Goal: Task Accomplishment & Management: Manage account settings

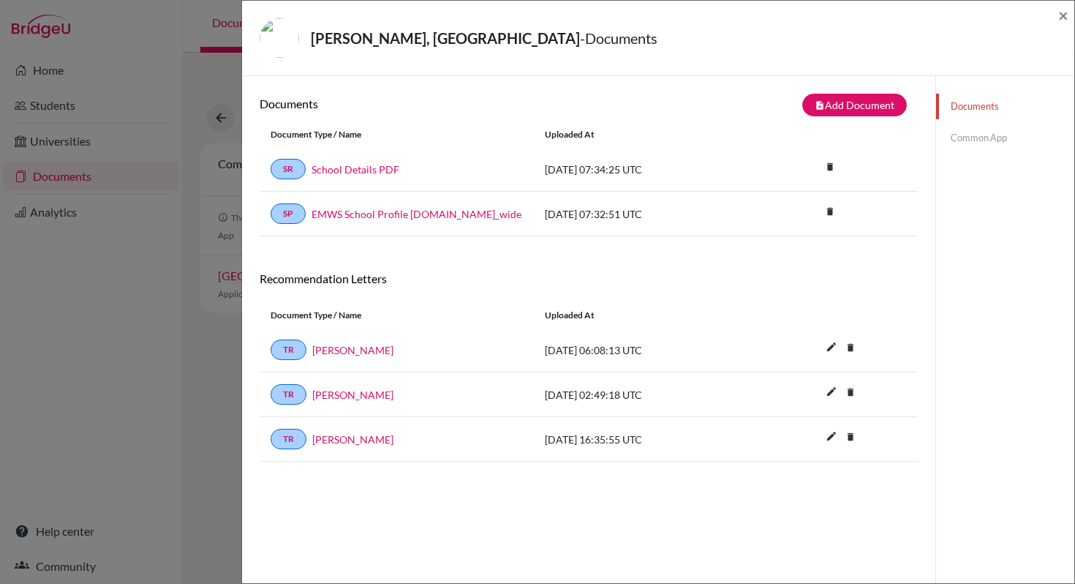
scroll to position [77, 0]
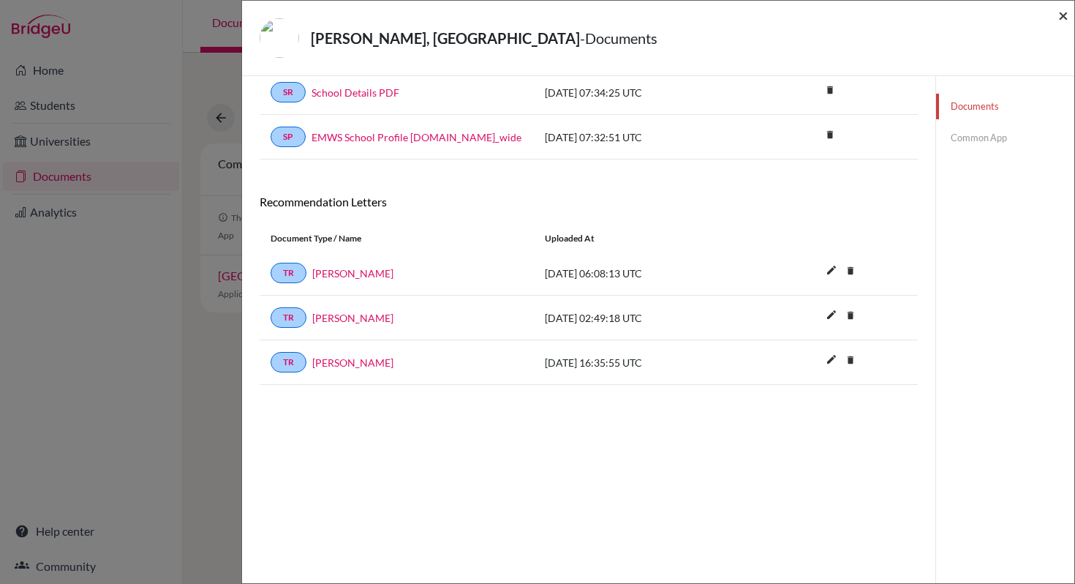
click at [1064, 11] on span "×" at bounding box center [1063, 14] width 10 height 21
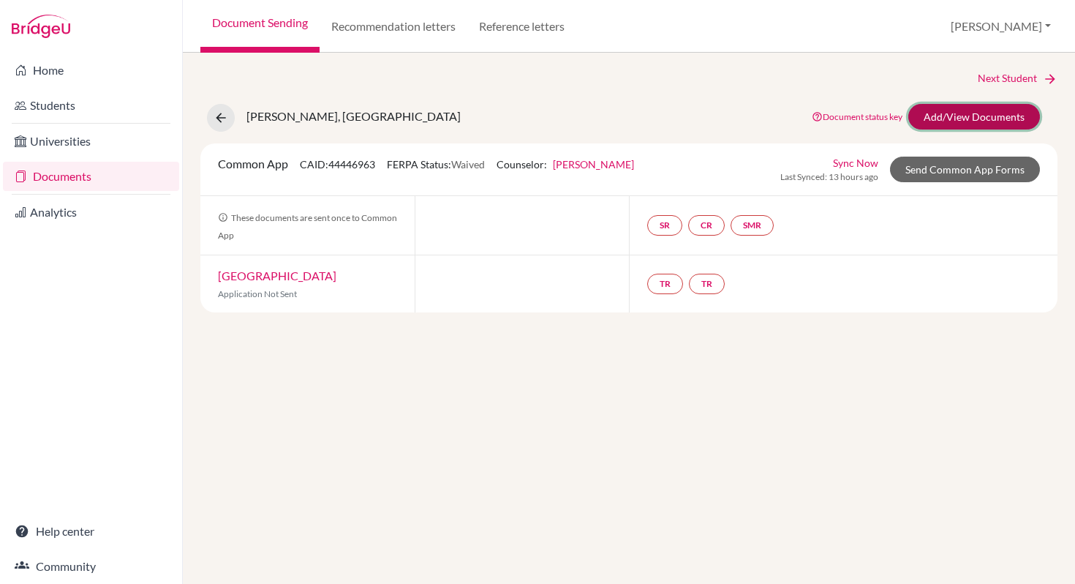
click at [943, 116] on link "Add/View Documents" at bounding box center [974, 117] width 132 height 26
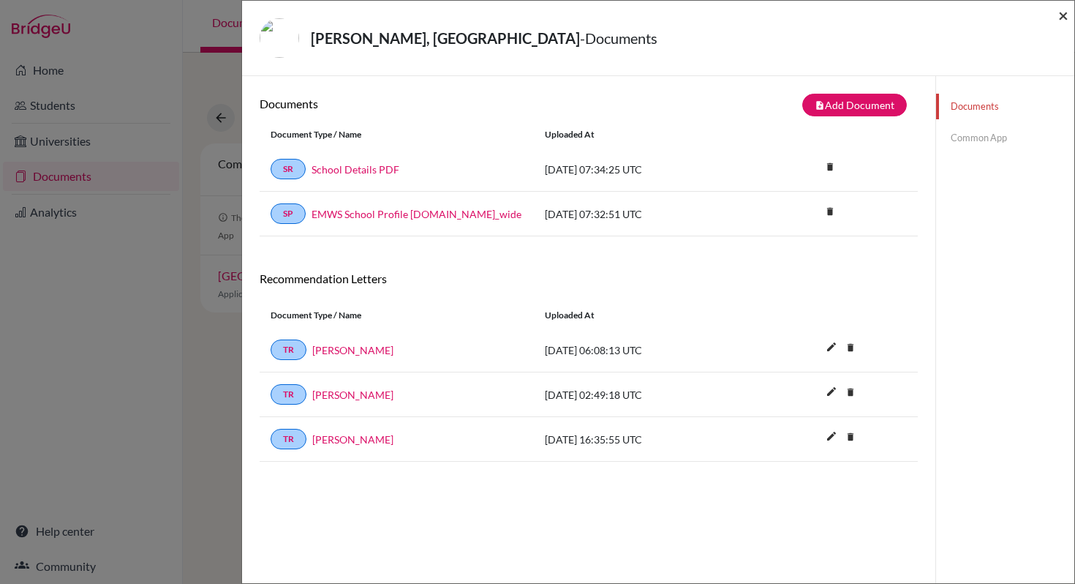
click at [1067, 22] on span "×" at bounding box center [1063, 14] width 10 height 21
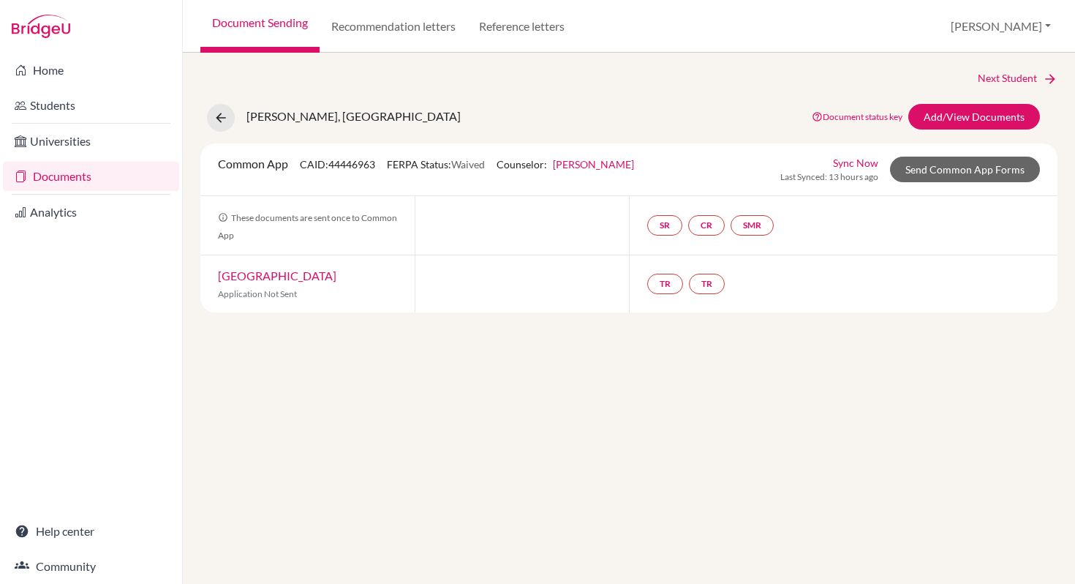
click at [81, 176] on link "Documents" at bounding box center [91, 176] width 176 height 29
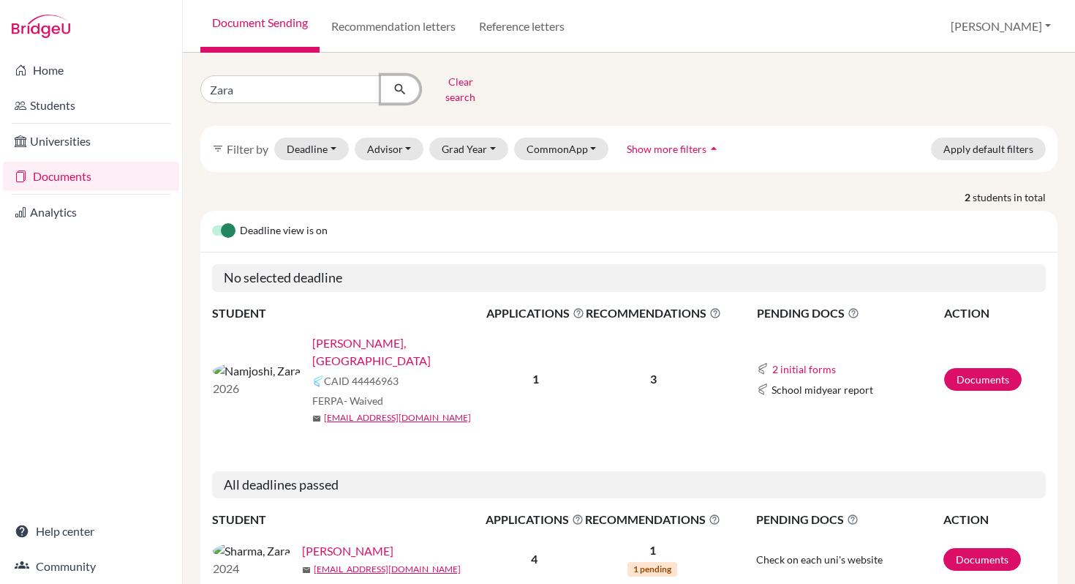
click at [402, 83] on icon "submit" at bounding box center [400, 89] width 15 height 15
click at [299, 89] on input "Zara" at bounding box center [290, 89] width 181 height 28
type input "Z"
click at [564, 108] on div "Clear search filter_list Filter by Deadline - Select a date range Or double cli…" at bounding box center [628, 341] width 857 height 542
click at [294, 89] on input "Find student by name..." at bounding box center [290, 89] width 181 height 28
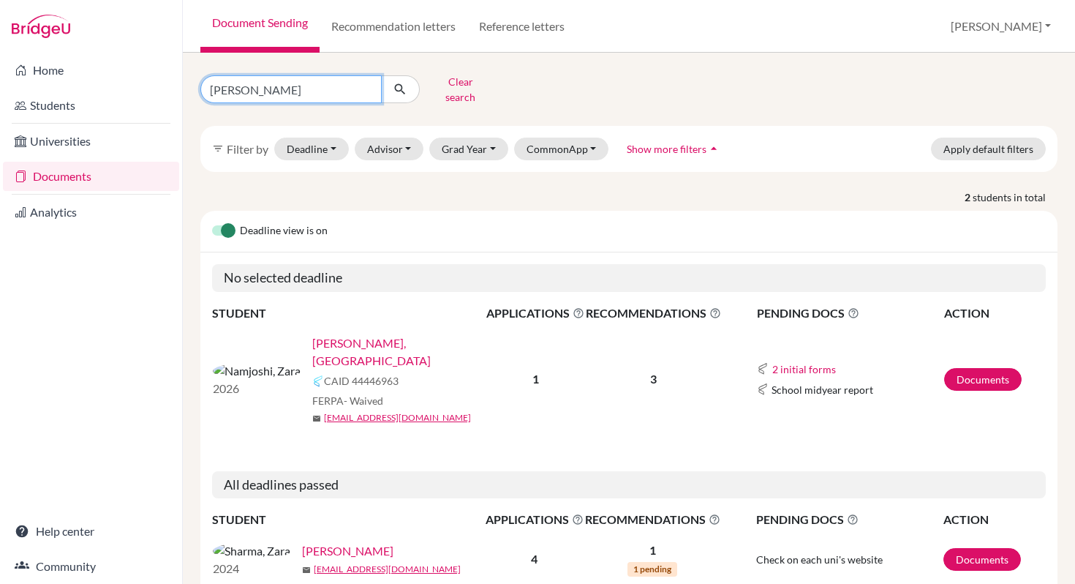
type input "Aaditya"
click button "submit" at bounding box center [400, 89] width 39 height 28
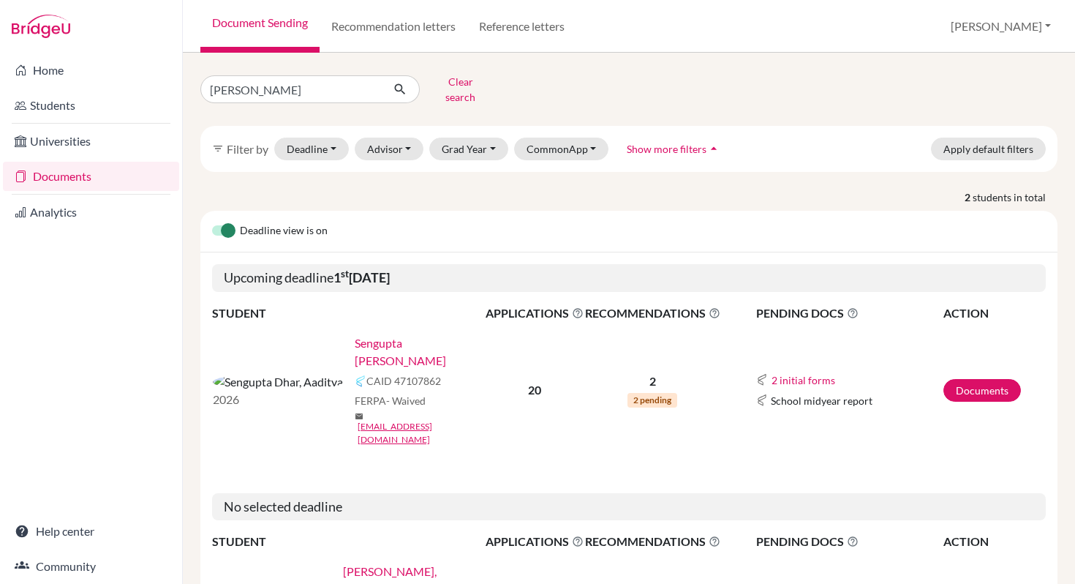
click at [355, 334] on link "Sengupta [PERSON_NAME]" at bounding box center [425, 351] width 140 height 35
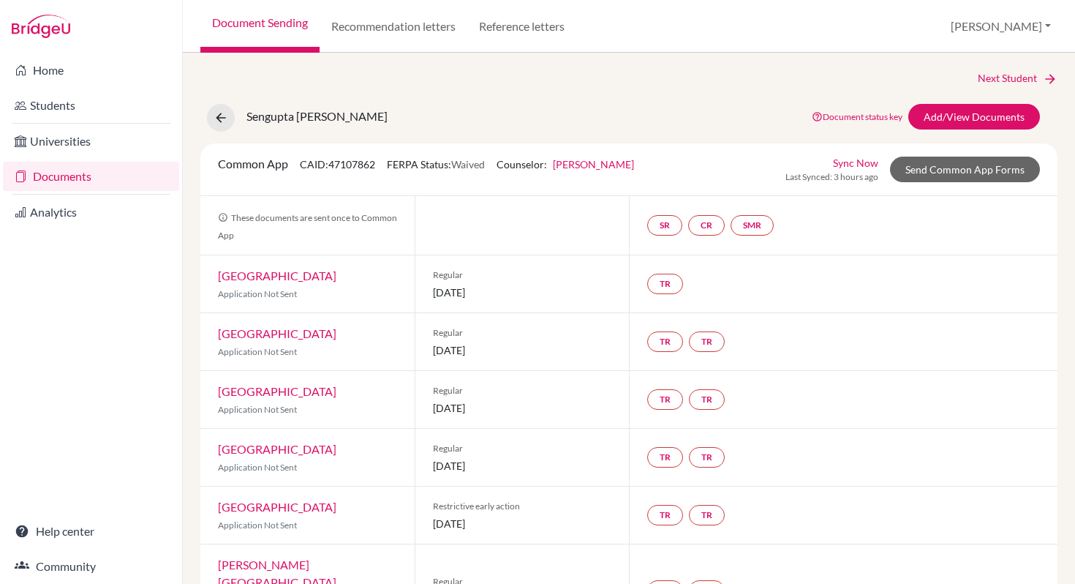
click at [303, 527] on p "Application Not Sent" at bounding box center [307, 525] width 179 height 13
click at [990, 121] on link "Add/View Documents" at bounding box center [974, 117] width 132 height 26
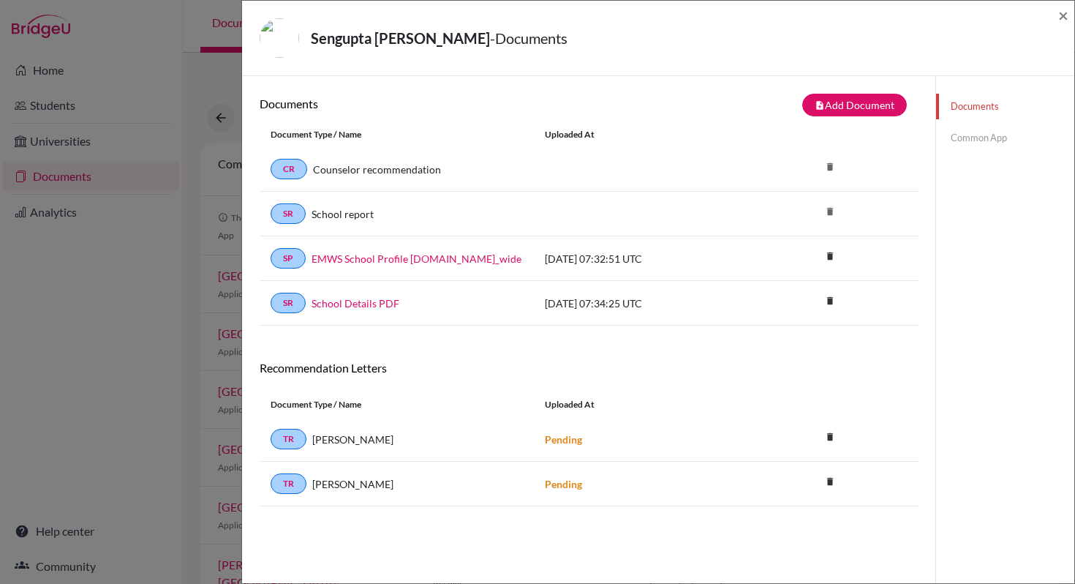
click at [966, 141] on link "Common App" at bounding box center [1005, 138] width 138 height 26
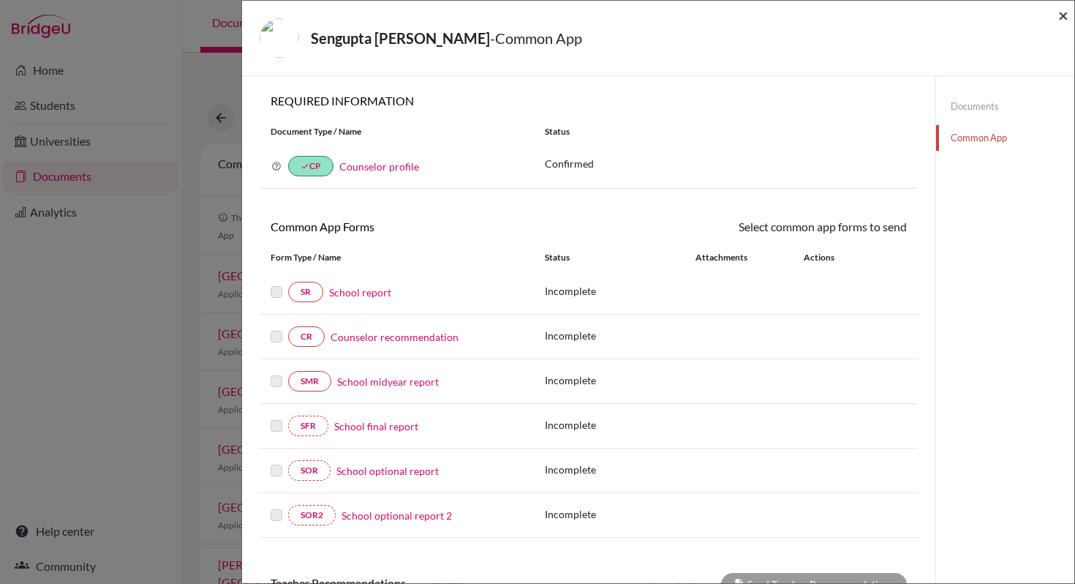
click at [1063, 16] on span "×" at bounding box center [1063, 14] width 10 height 21
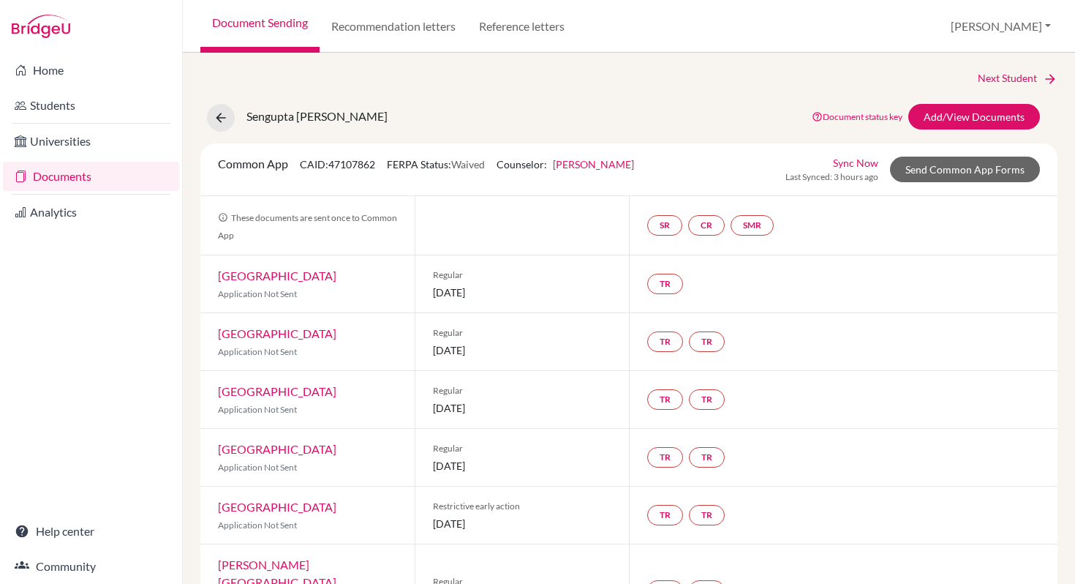
click at [50, 186] on link "Documents" at bounding box center [91, 176] width 176 height 29
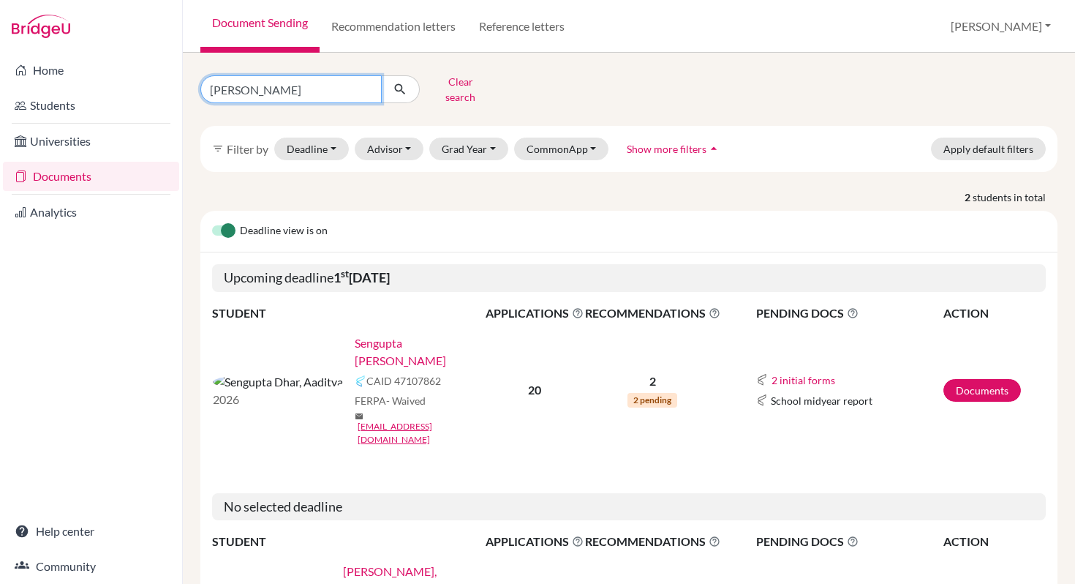
click at [367, 86] on input "Aaditya" at bounding box center [290, 89] width 181 height 28
type input "Zara"
click button "submit" at bounding box center [400, 89] width 39 height 28
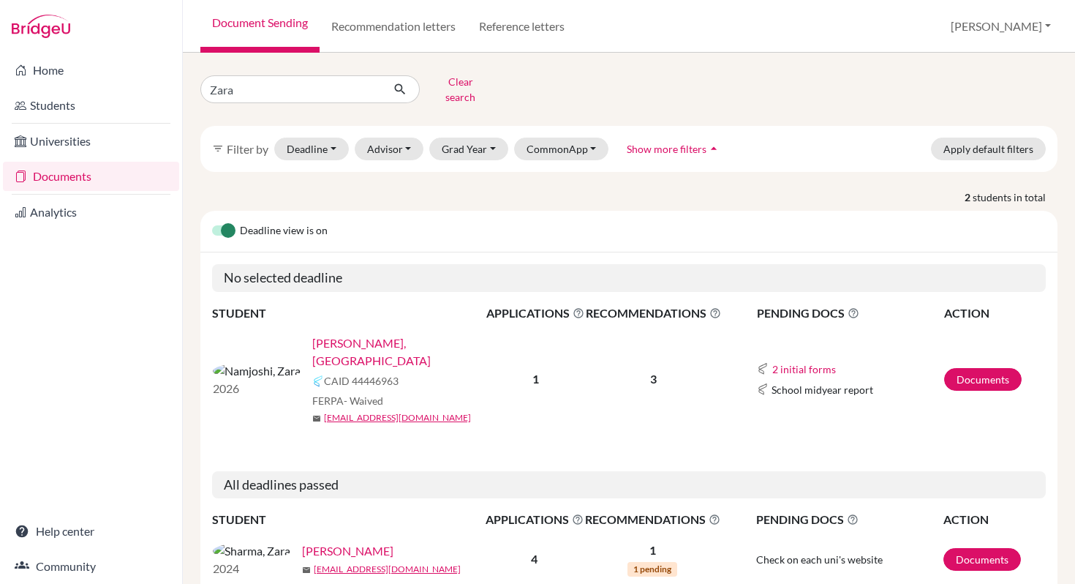
click at [312, 339] on link "[PERSON_NAME], [GEOGRAPHIC_DATA]" at bounding box center [404, 351] width 184 height 35
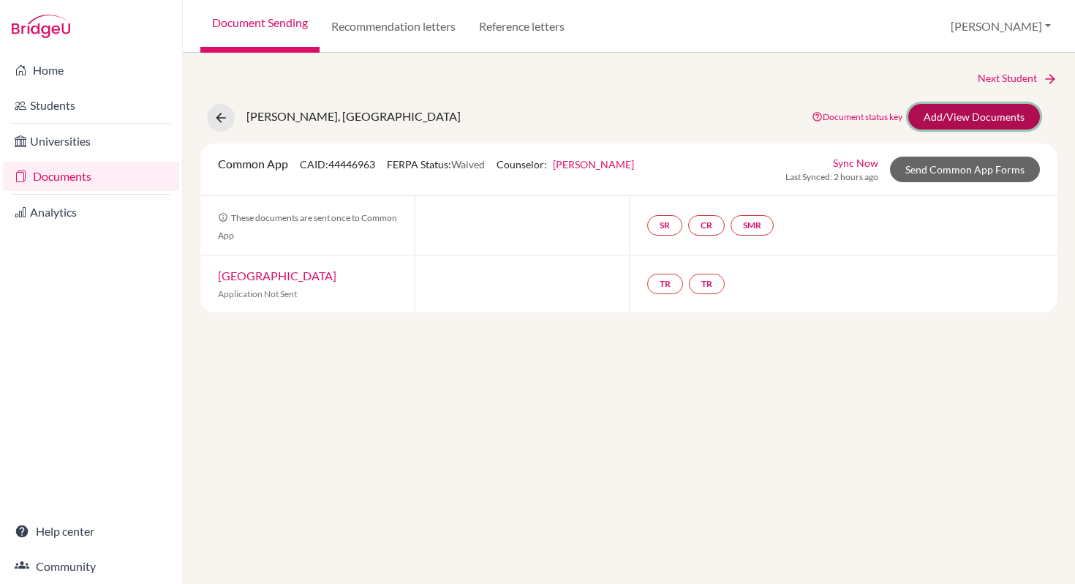
click at [982, 121] on link "Add/View Documents" at bounding box center [974, 117] width 132 height 26
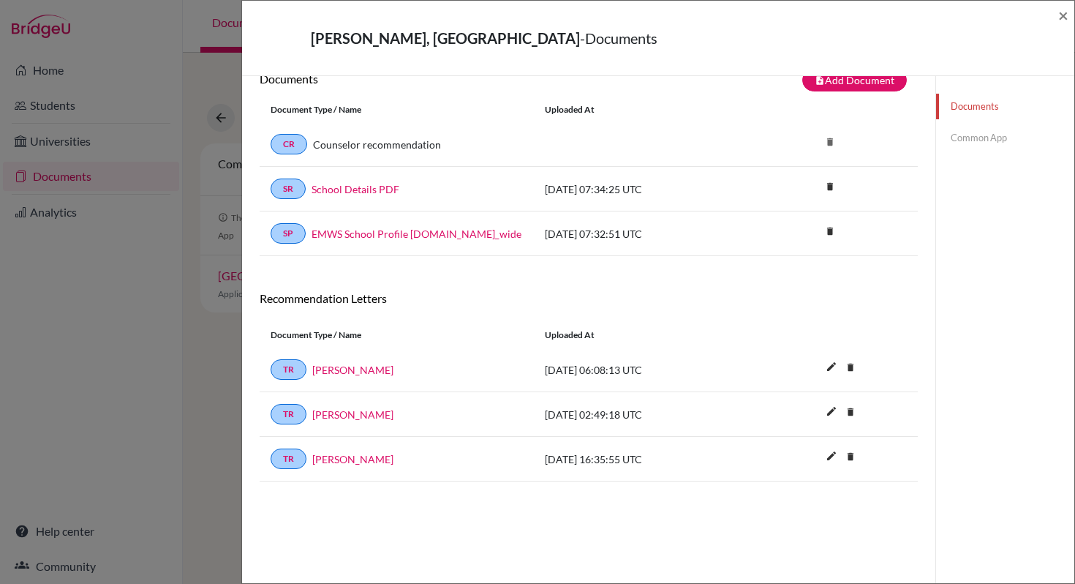
scroll to position [77, 0]
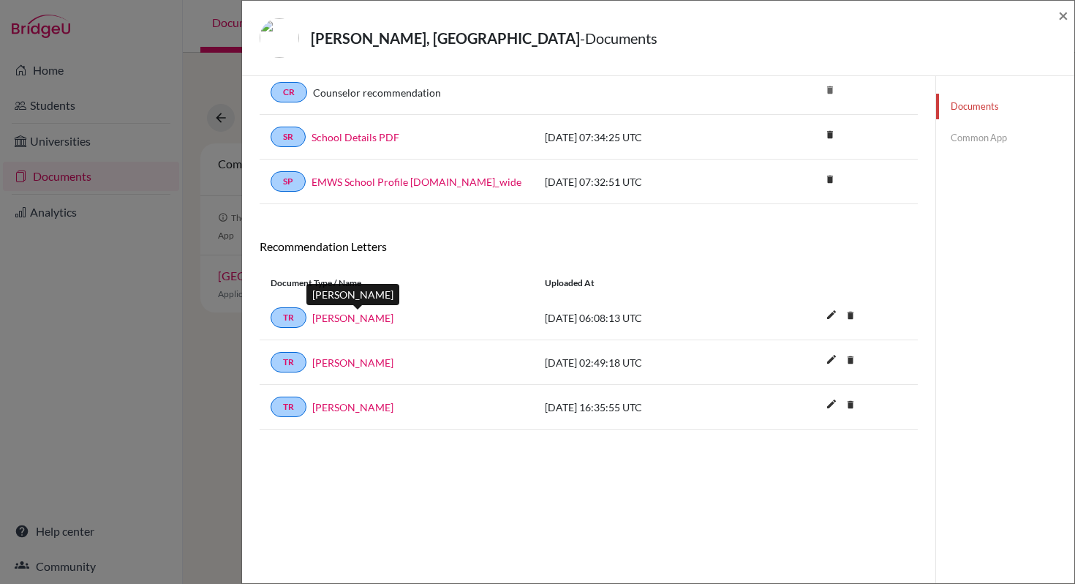
click at [383, 323] on link "Ms.Rajee Venugopal" at bounding box center [352, 317] width 81 height 15
click at [1062, 18] on span "×" at bounding box center [1063, 14] width 10 height 21
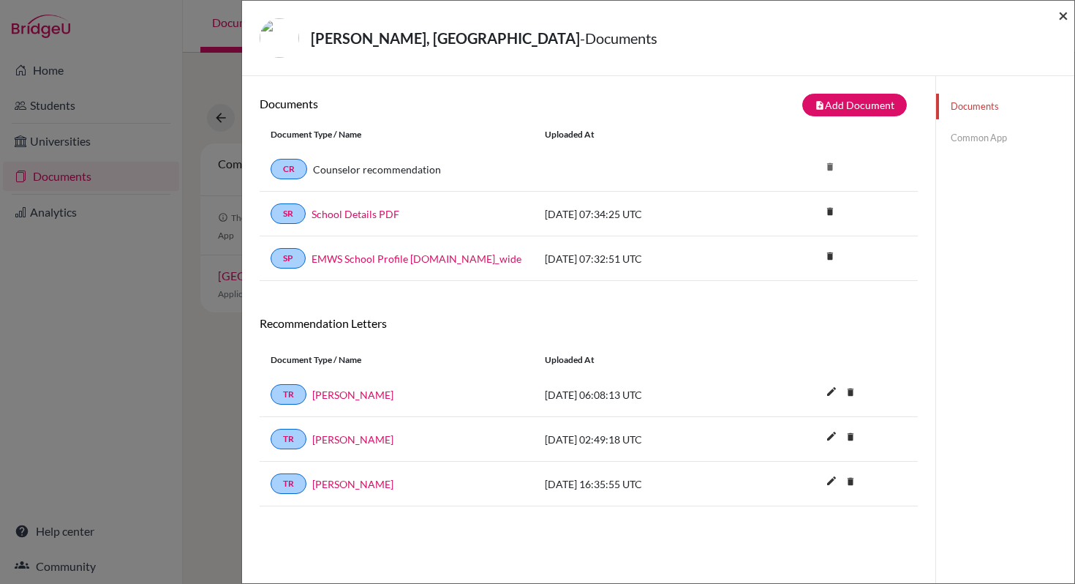
click at [1065, 16] on span "×" at bounding box center [1063, 14] width 10 height 21
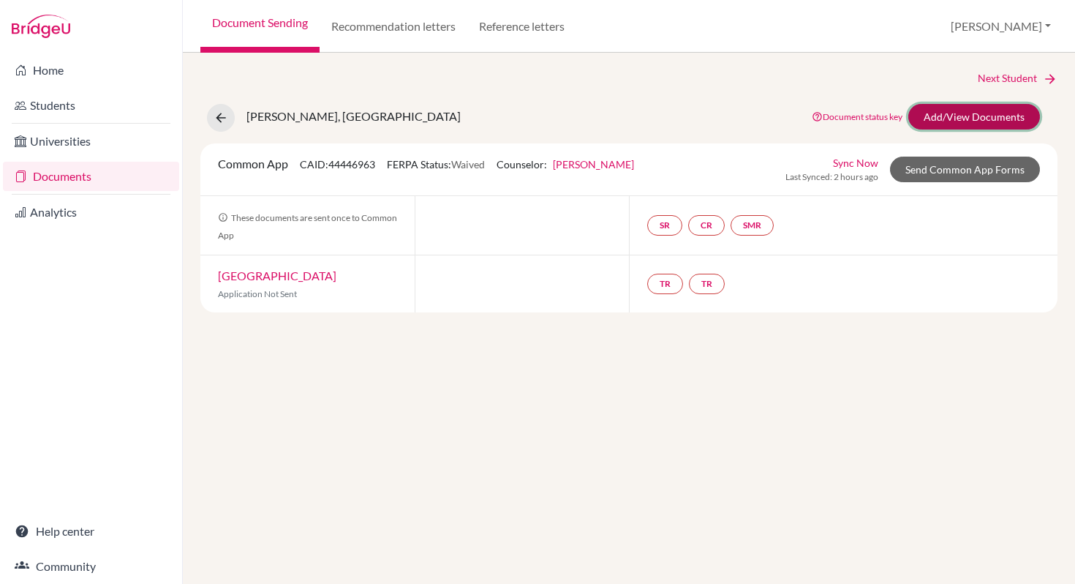
click at [984, 124] on link "Add/View Documents" at bounding box center [974, 117] width 132 height 26
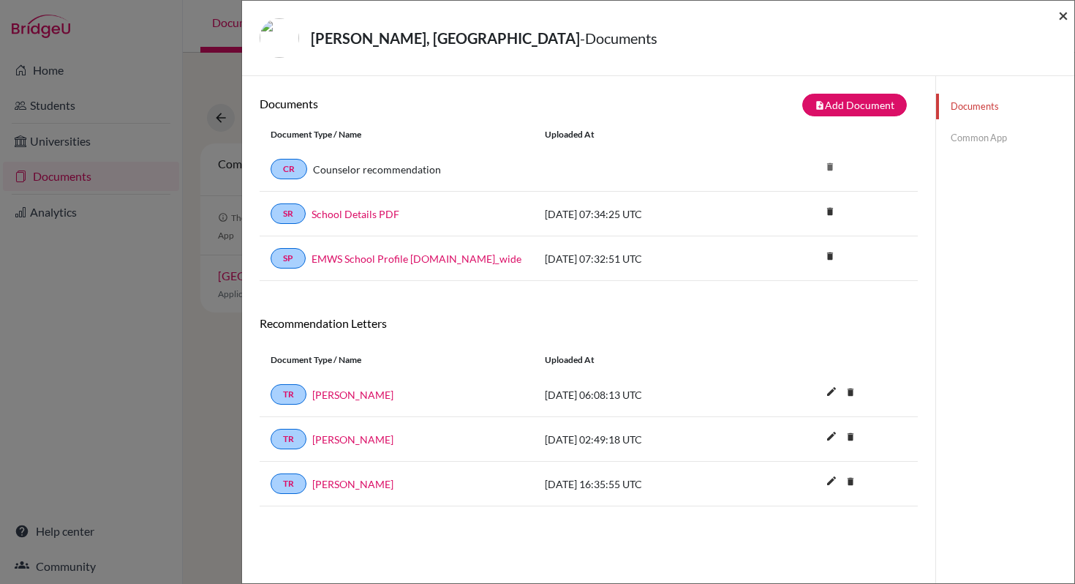
click at [1058, 17] on span "×" at bounding box center [1063, 14] width 10 height 21
click at [1059, 17] on span "×" at bounding box center [1063, 14] width 10 height 21
click at [1065, 19] on span "×" at bounding box center [1063, 14] width 10 height 21
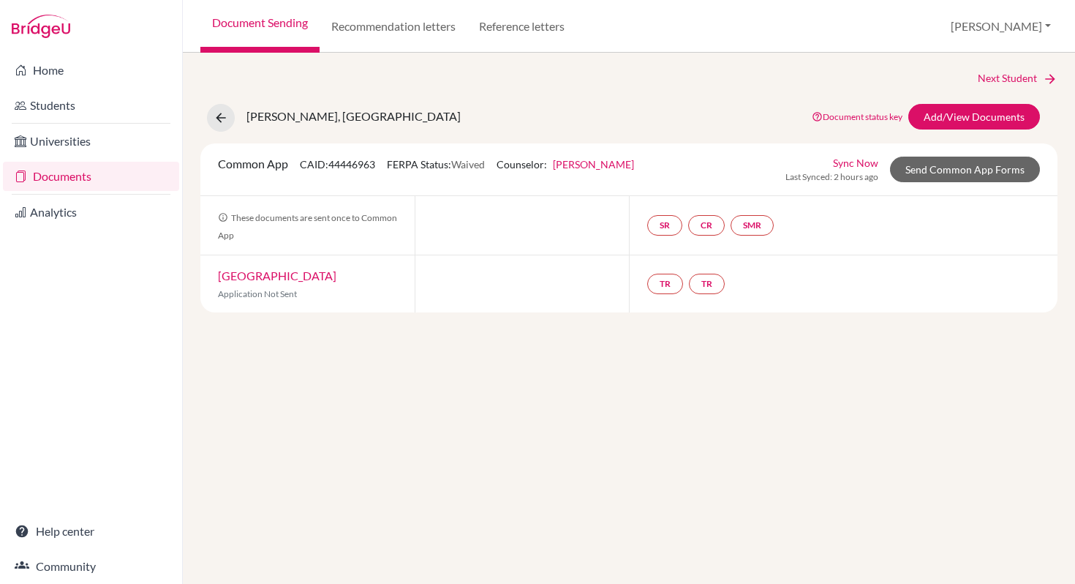
click at [94, 170] on link "Documents" at bounding box center [91, 176] width 176 height 29
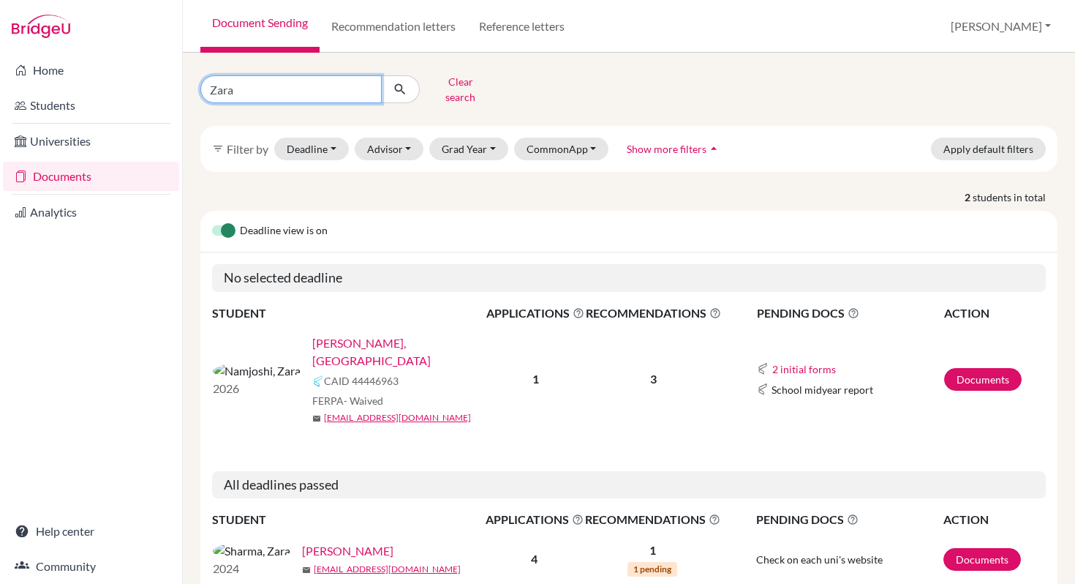
drag, startPoint x: 247, startPoint y: 91, endPoint x: 173, endPoint y: 86, distance: 74.0
click at [173, 86] on div "Home Students Universities Documents Analytics Help center Community Document S…" at bounding box center [537, 292] width 1075 height 584
type input "[PERSON_NAME]"
click at [402, 89] on icon "submit" at bounding box center [400, 89] width 15 height 15
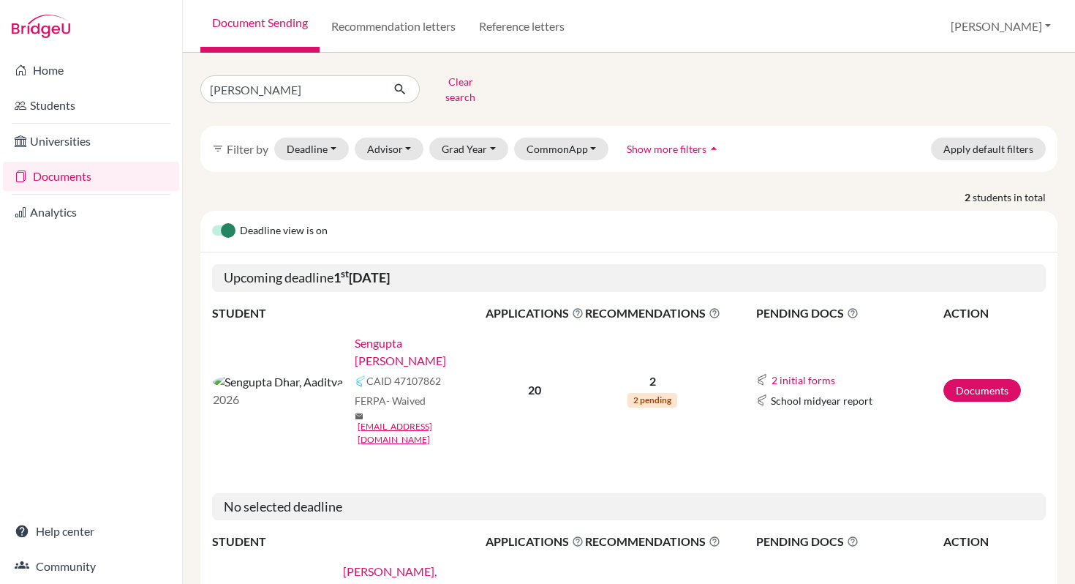
click at [355, 335] on link "Sengupta [PERSON_NAME]" at bounding box center [425, 351] width 140 height 35
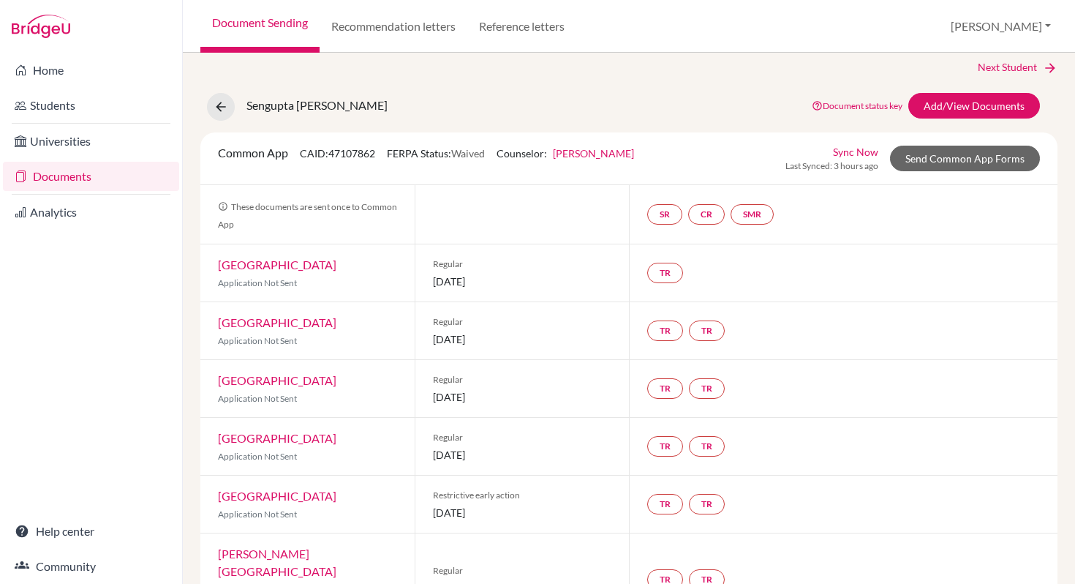
scroll to position [23, 0]
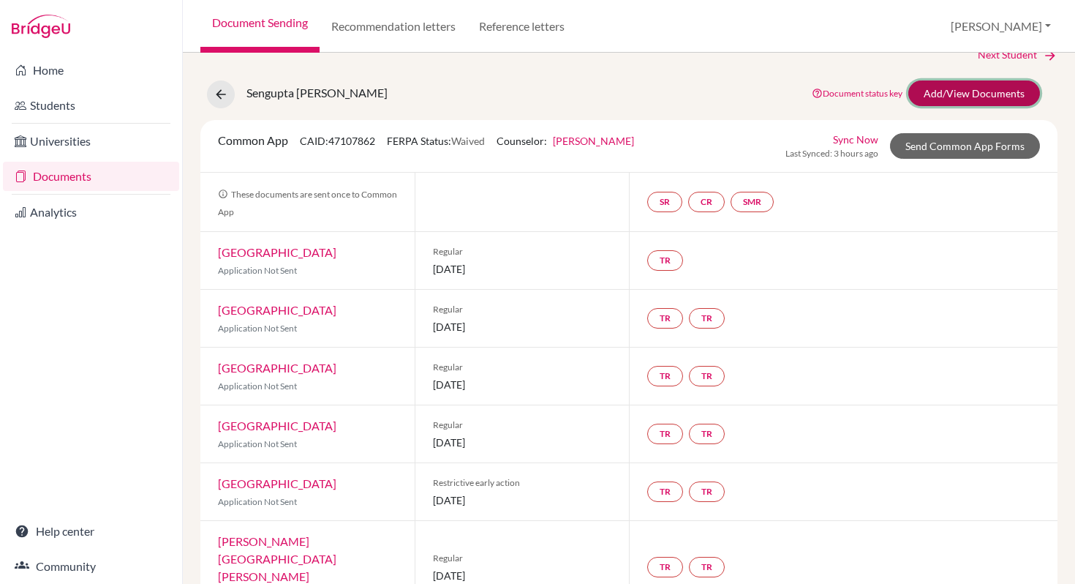
click at [930, 101] on link "Add/View Documents" at bounding box center [974, 93] width 132 height 26
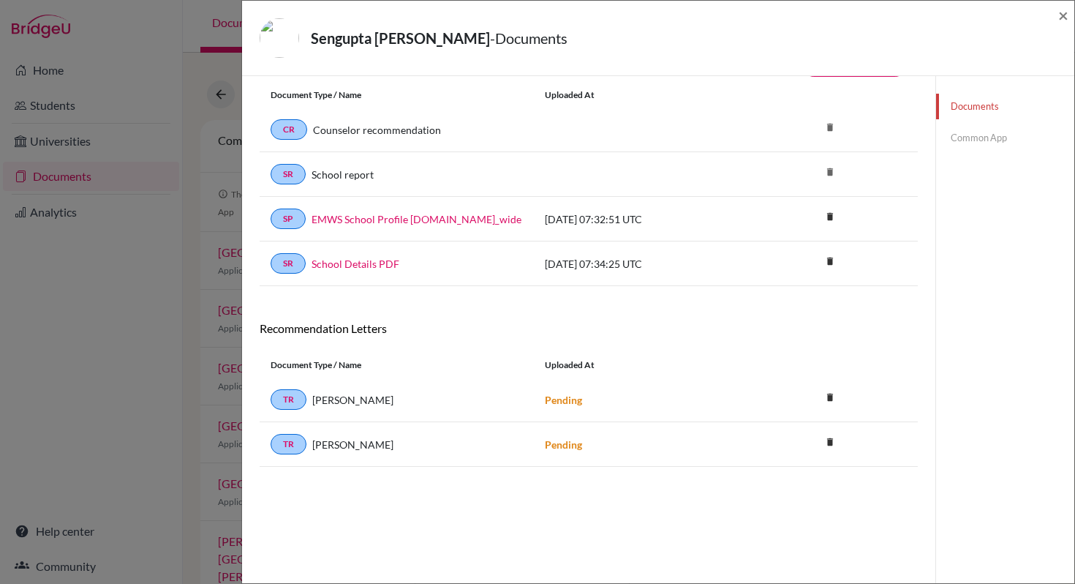
scroll to position [77, 0]
